Goal: Task Accomplishment & Management: Use online tool/utility

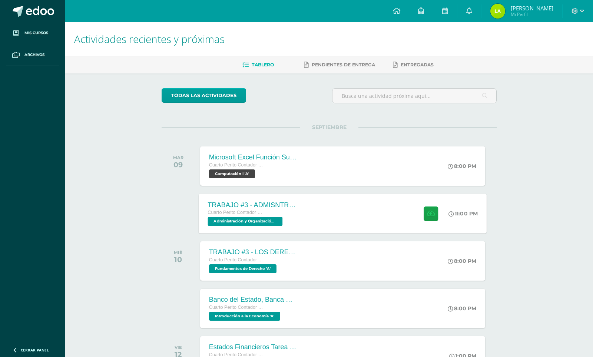
click at [281, 220] on span "Administración y Organización de Oficina 'A'" at bounding box center [245, 221] width 75 height 9
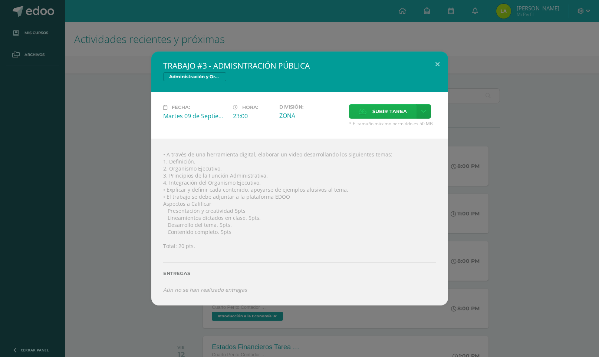
click at [378, 113] on span "Subir tarea" at bounding box center [389, 112] width 34 height 14
click at [0, 0] on input "Subir tarea" at bounding box center [0, 0] width 0 height 0
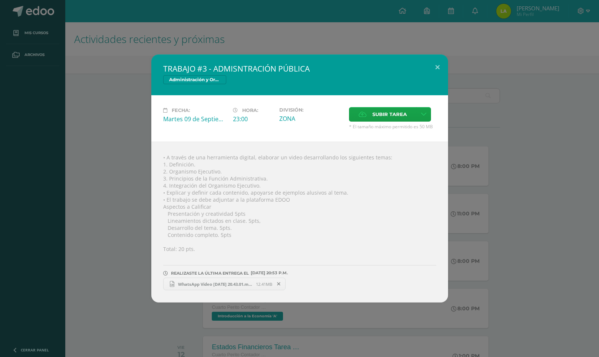
click at [202, 282] on span "WhatsApp Video 2025-09-09 at 20.43.01.mp4" at bounding box center [215, 284] width 82 height 6
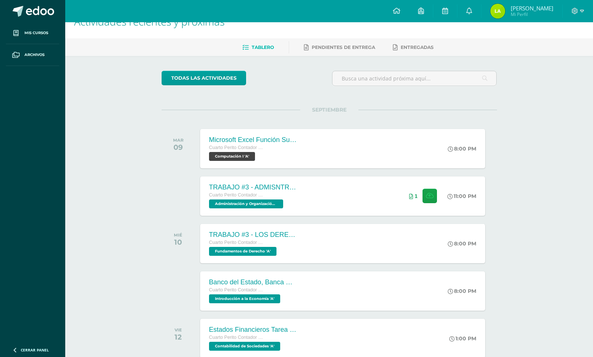
scroll to position [18, 0]
click at [256, 251] on span "Fundamentos de Derecho 'A'" at bounding box center [242, 250] width 68 height 9
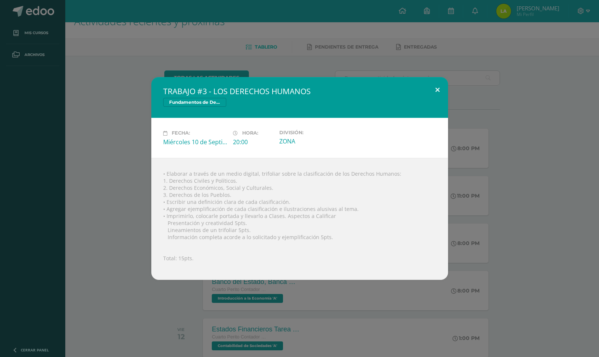
click at [437, 91] on button at bounding box center [437, 89] width 21 height 25
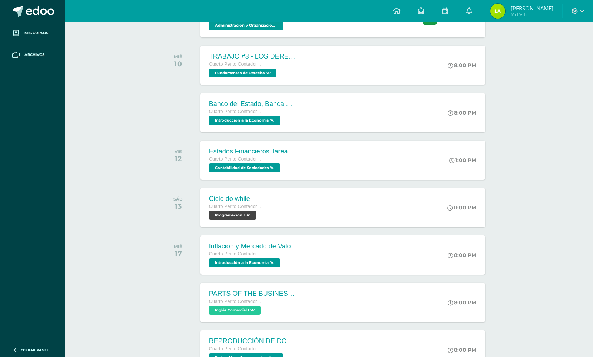
scroll to position [203, 0]
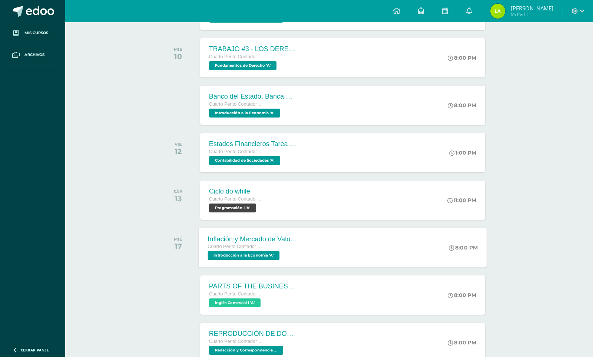
click at [222, 252] on span "Introducción a la Economía 'A'" at bounding box center [244, 255] width 72 height 9
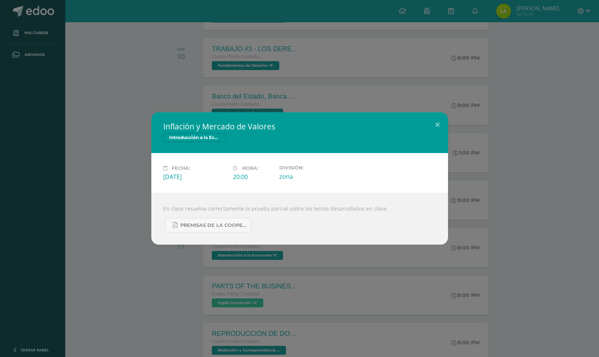
click at [537, 231] on div "Inflación y Mercado de Valores Introducción a la Economía Fecha: Miércoles 17 d…" at bounding box center [299, 178] width 593 height 132
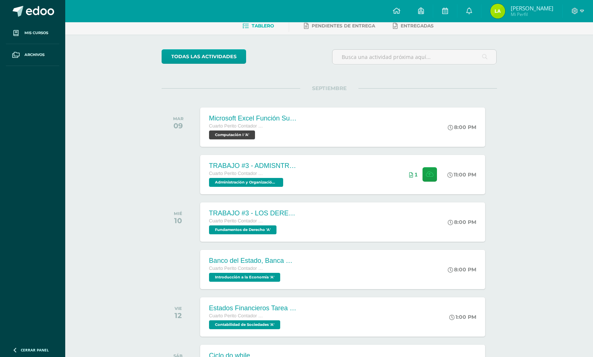
scroll to position [40, 0]
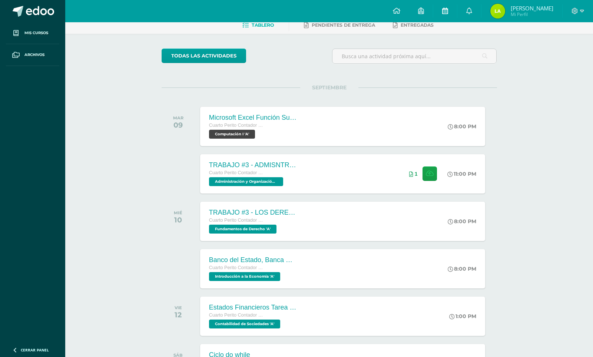
click at [452, 16] on link at bounding box center [445, 11] width 24 height 22
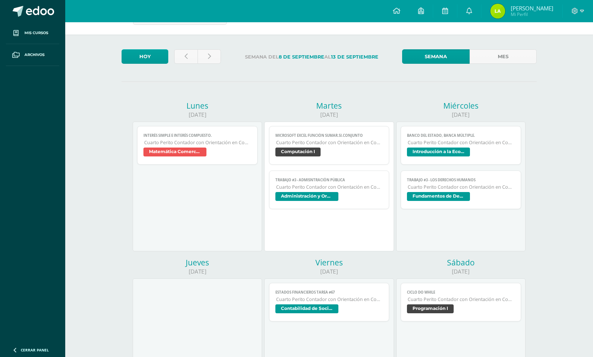
scroll to position [9, 0]
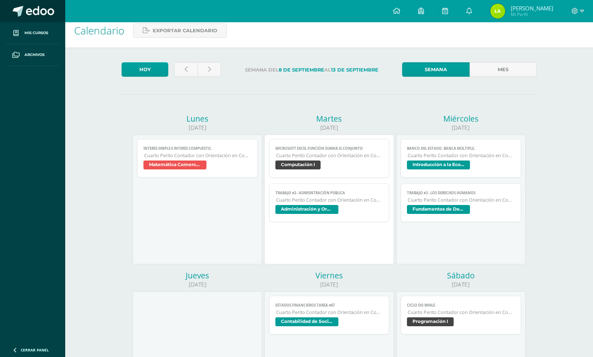
click at [32, 15] on span at bounding box center [40, 11] width 28 height 11
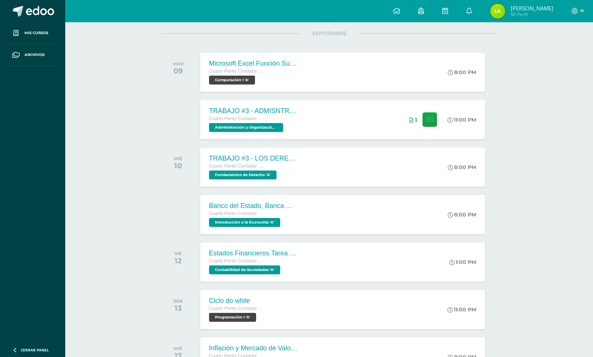
scroll to position [89, 0]
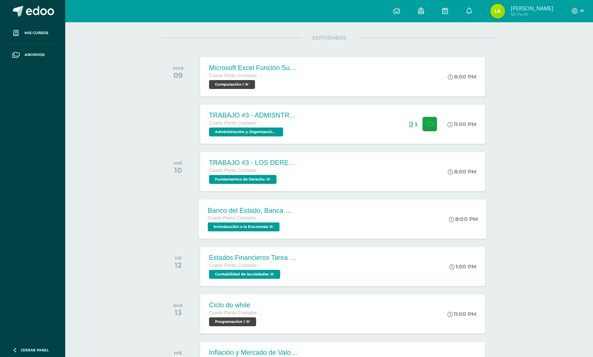
click at [258, 223] on span "Introducción a la Economía 'A'" at bounding box center [244, 226] width 72 height 9
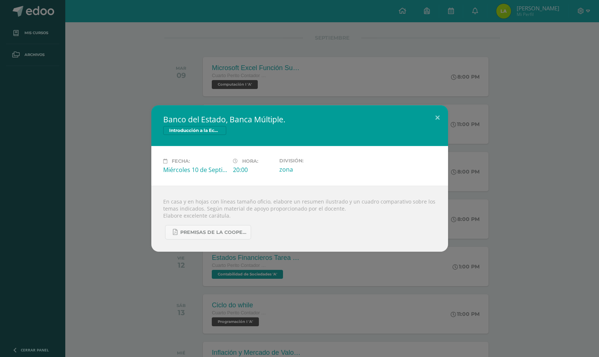
click at [492, 168] on div "Banco del Estado, Banca Múltiple. Introducción a la Economía Fecha: Miércoles 1…" at bounding box center [299, 178] width 593 height 146
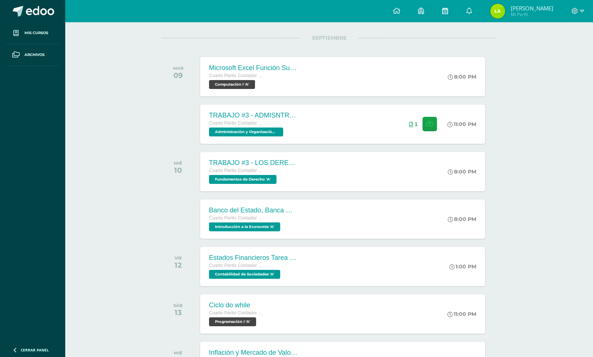
click at [454, 17] on link at bounding box center [445, 11] width 24 height 22
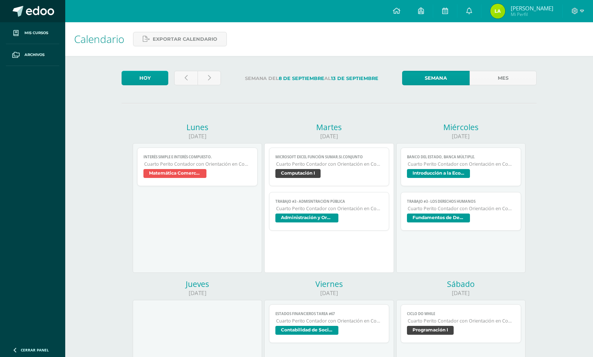
click at [32, 14] on span at bounding box center [40, 11] width 28 height 11
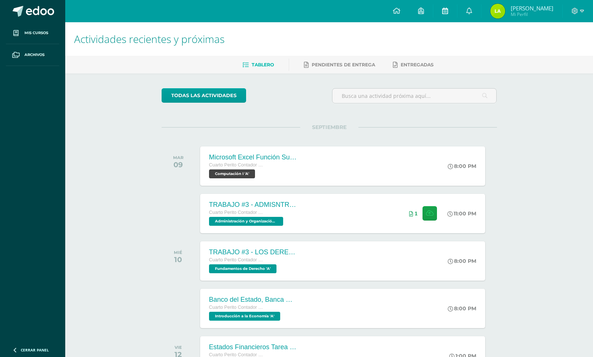
click at [455, 9] on link at bounding box center [445, 11] width 24 height 22
